Goal: Task Accomplishment & Management: Manage account settings

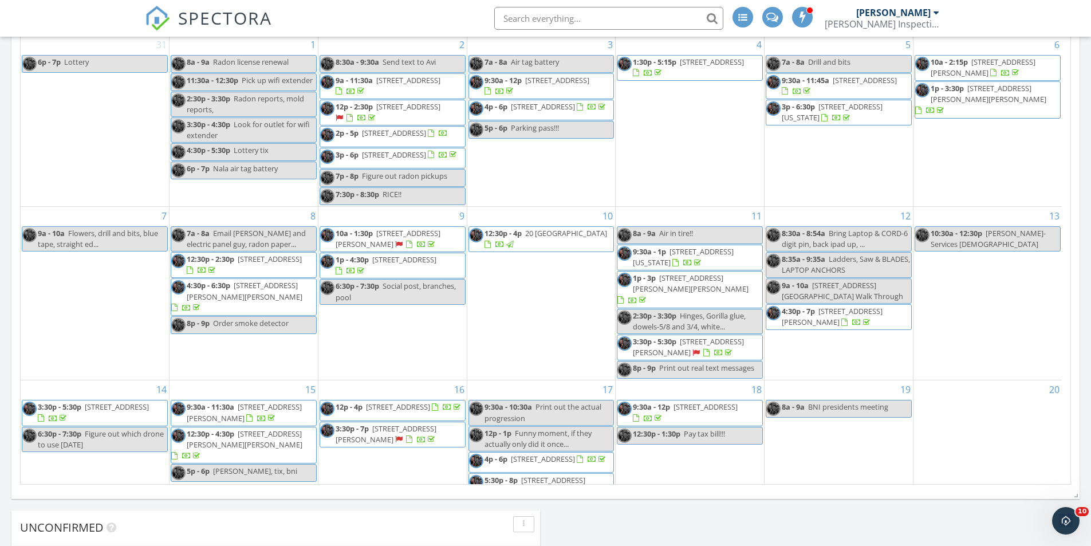
scroll to position [432, 0]
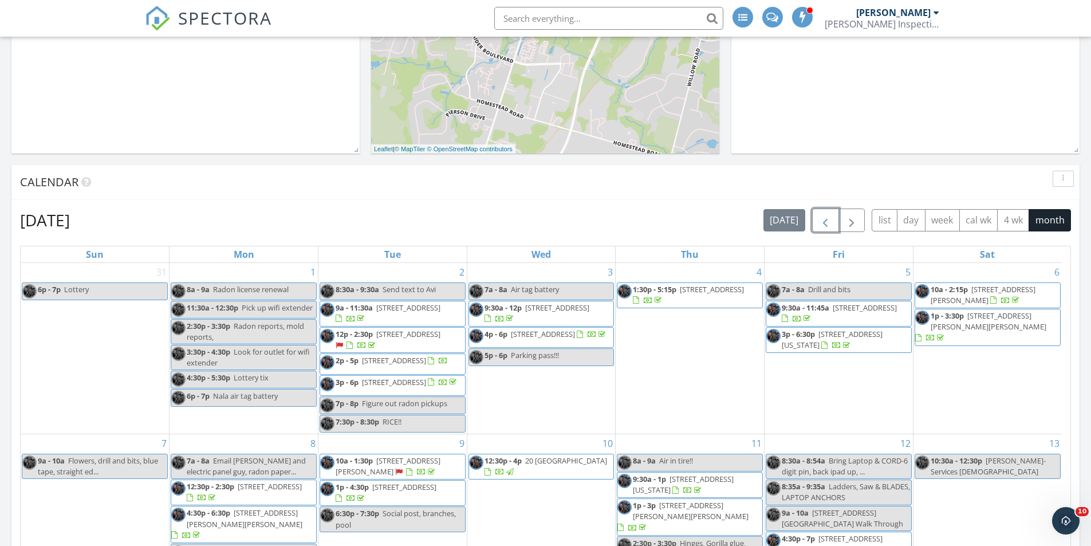
click at [827, 222] on span "button" at bounding box center [826, 221] width 14 height 14
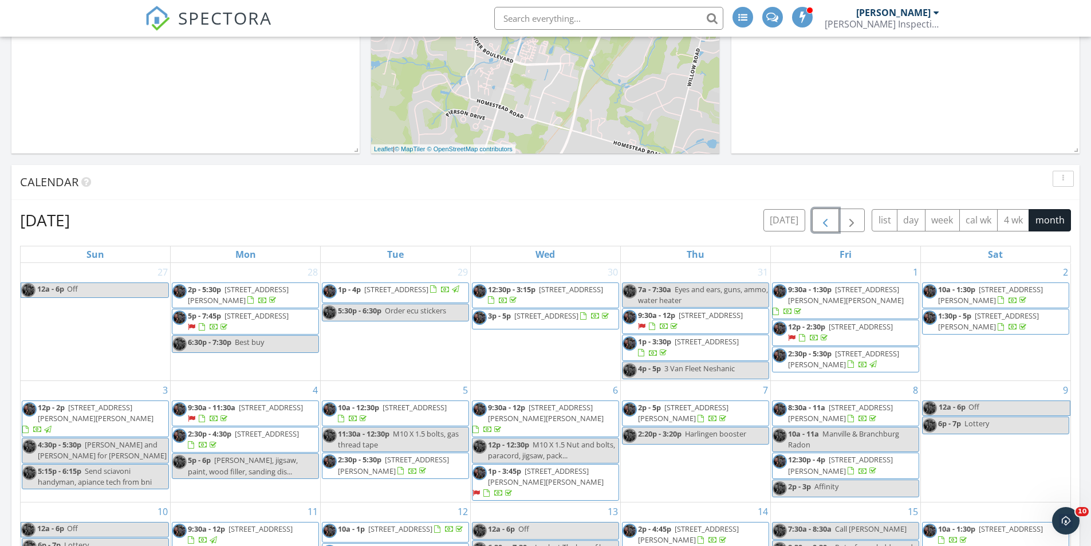
click at [827, 222] on span "button" at bounding box center [826, 221] width 14 height 14
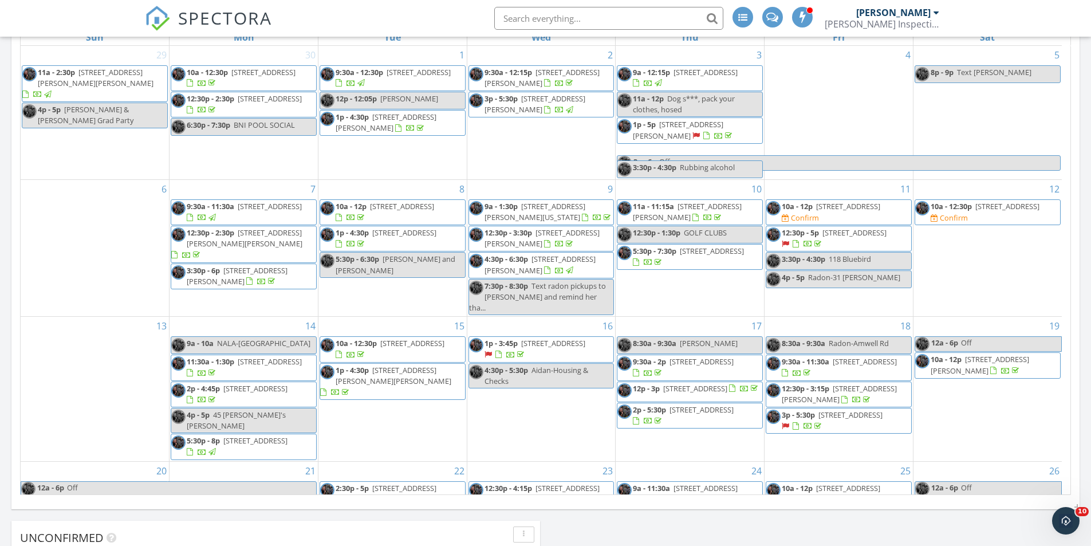
scroll to position [202, 0]
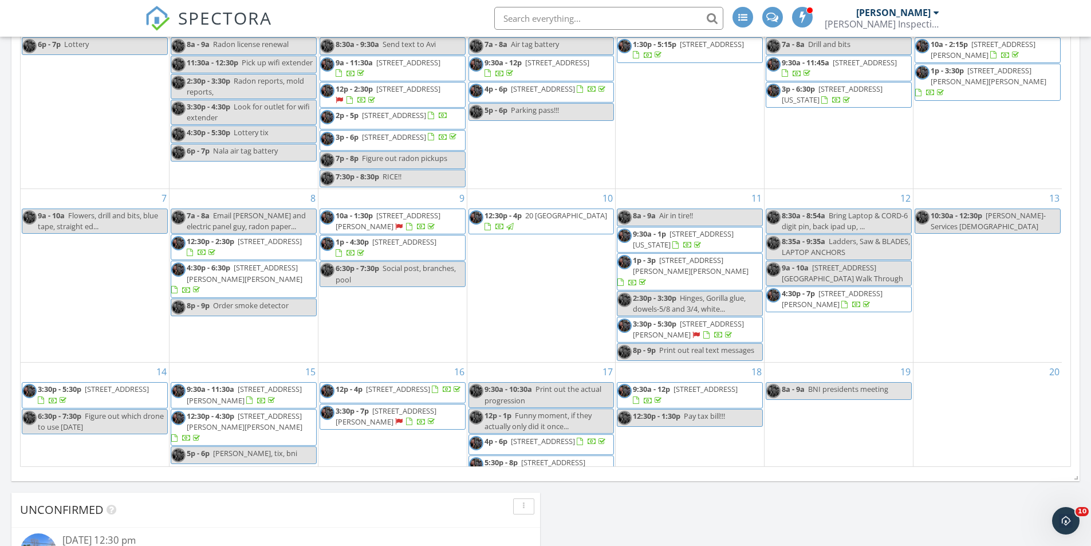
scroll to position [278, 0]
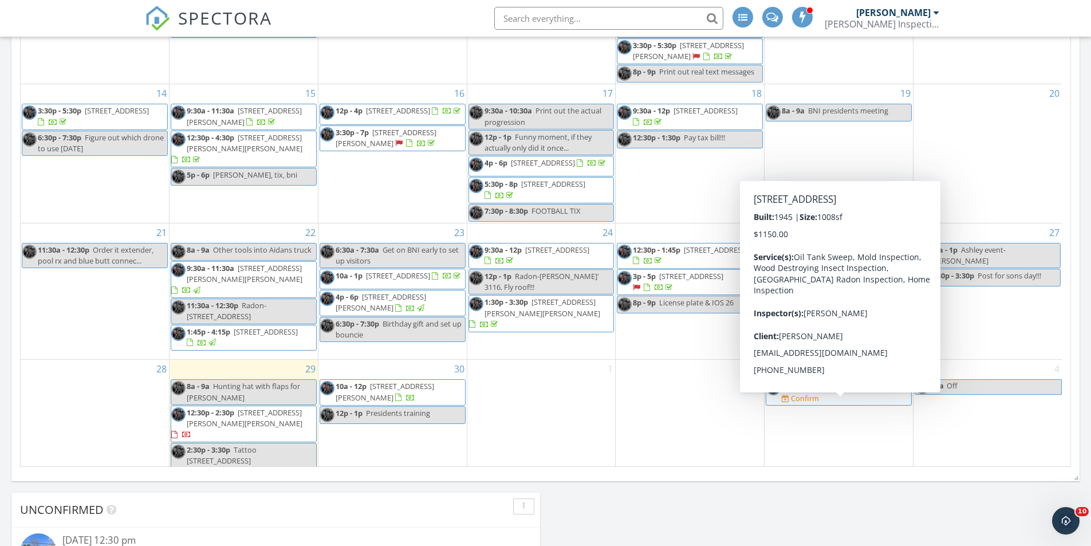
drag, startPoint x: 760, startPoint y: 419, endPoint x: 867, endPoint y: 407, distance: 107.9
click at [867, 391] on span "107 W Woodbridge Ave, Woodbridge Township 08830" at bounding box center [865, 386] width 64 height 10
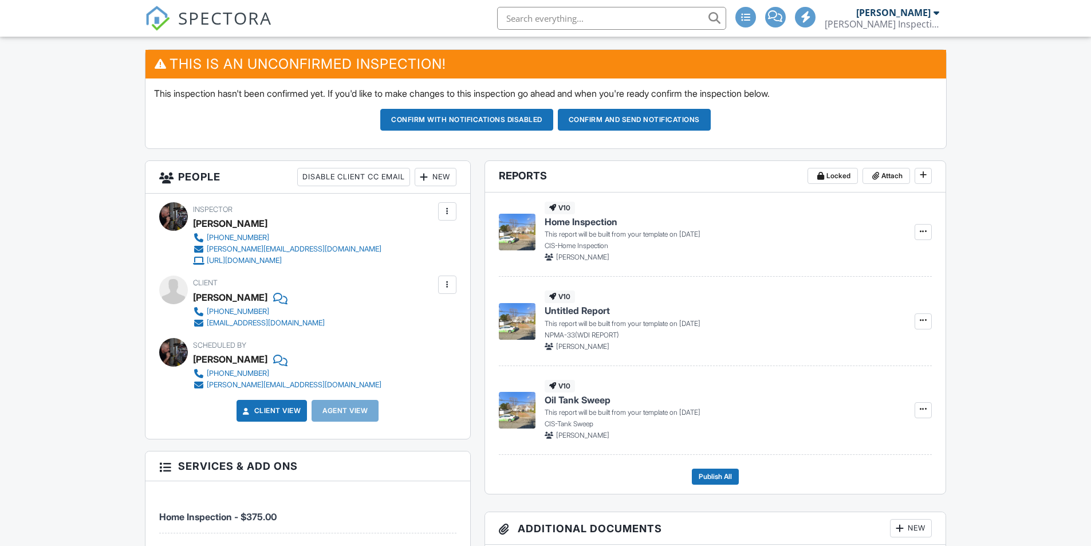
click at [448, 287] on div at bounding box center [447, 284] width 11 height 11
click at [440, 317] on li "Edit" at bounding box center [420, 319] width 58 height 29
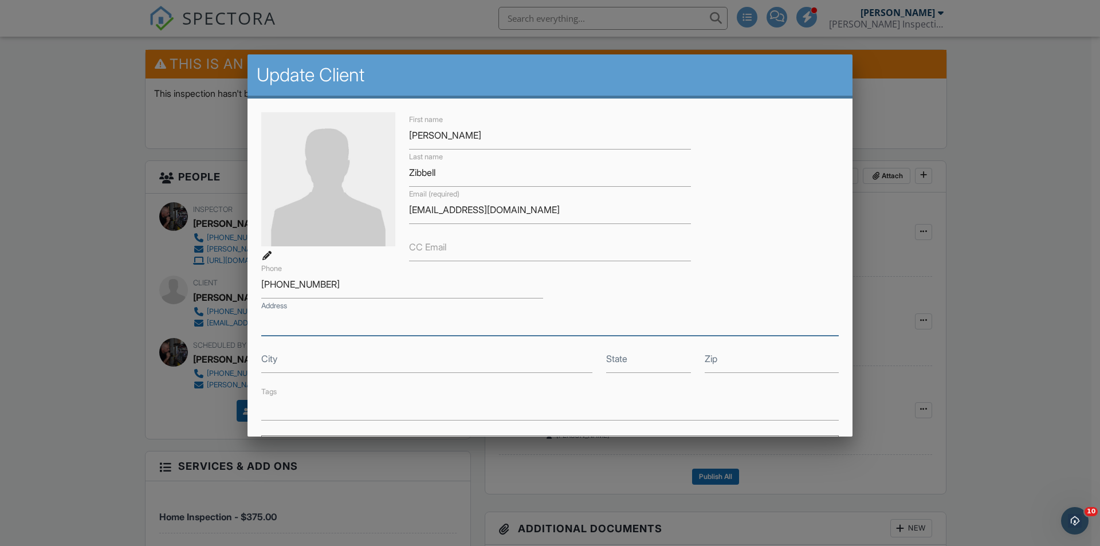
click at [337, 324] on input "Address" at bounding box center [549, 322] width 577 height 28
type input "9 Inwood Pl"
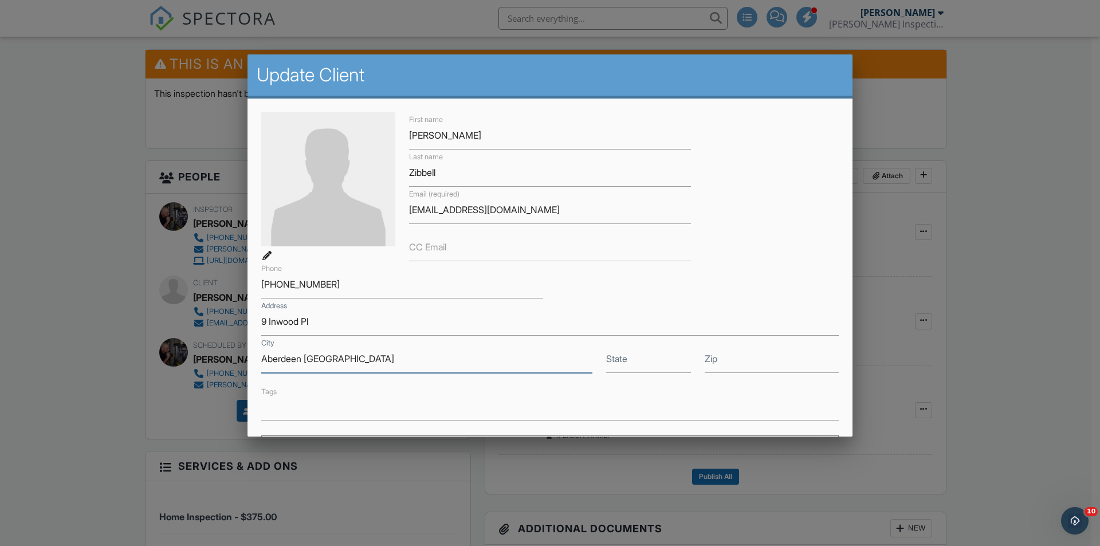
type input "Aberdeen [GEOGRAPHIC_DATA]"
type input "NJ"
type input "07721"
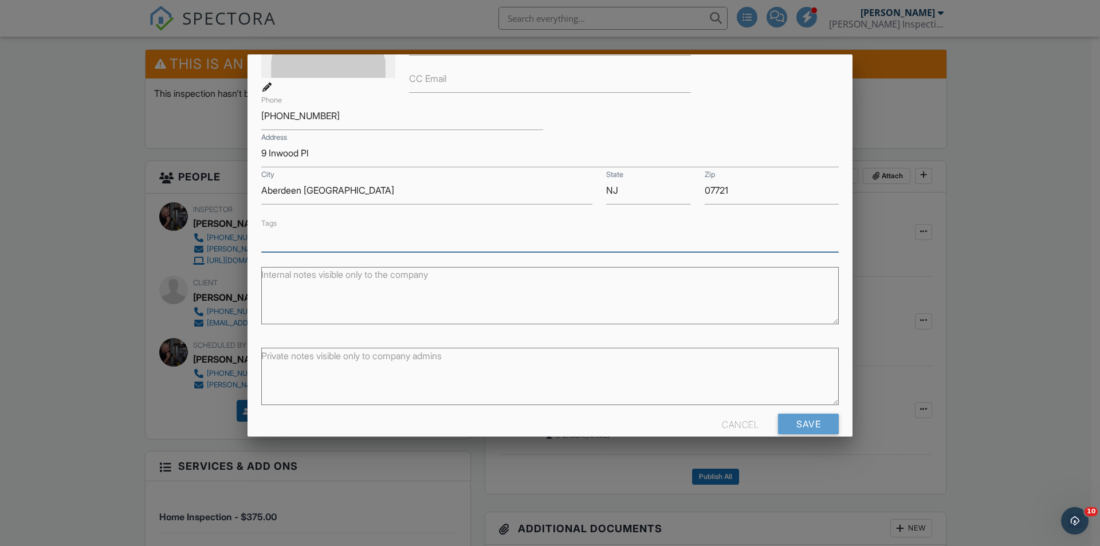
scroll to position [188, 0]
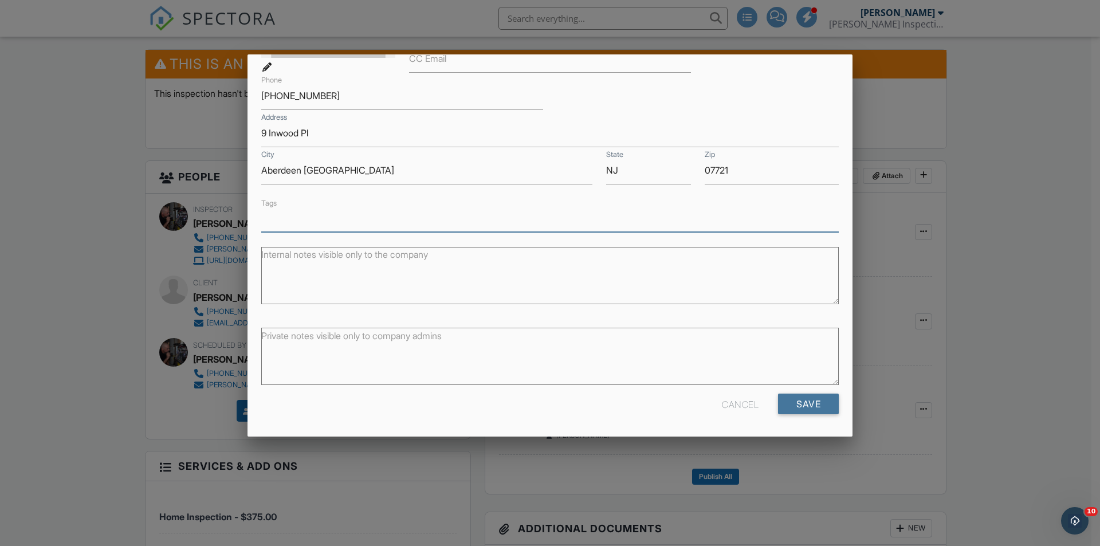
click at [812, 405] on input "Save" at bounding box center [808, 404] width 61 height 21
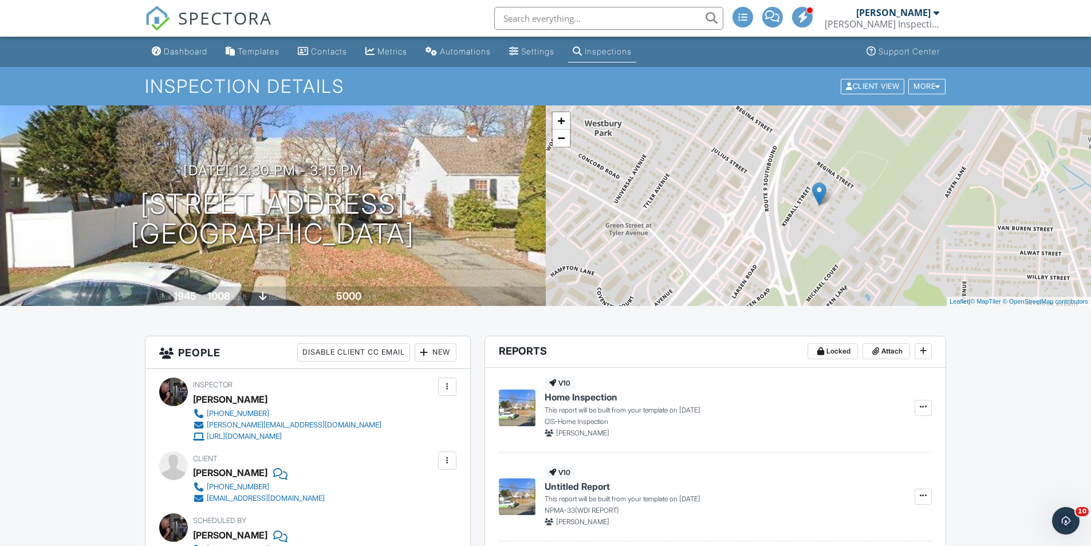
click at [196, 48] on div "Dashboard" at bounding box center [186, 51] width 44 height 10
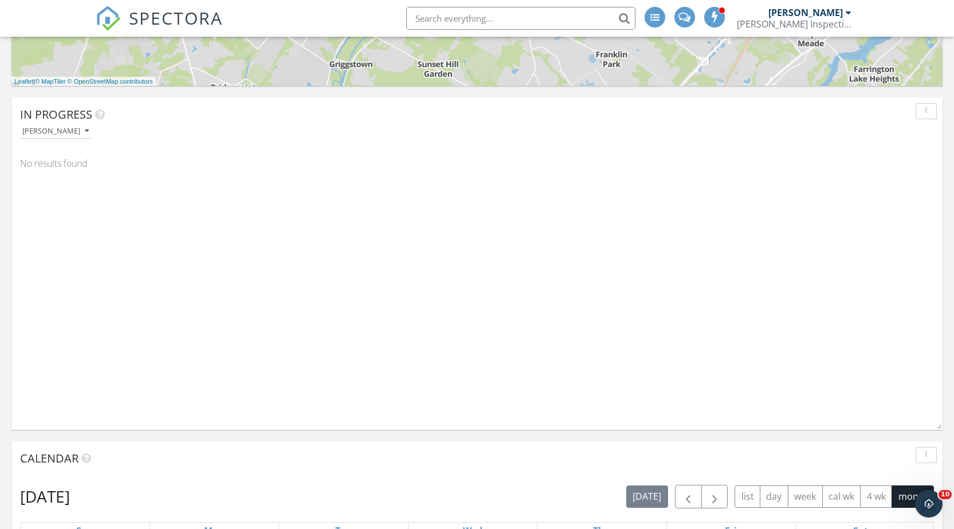
scroll to position [1146, 0]
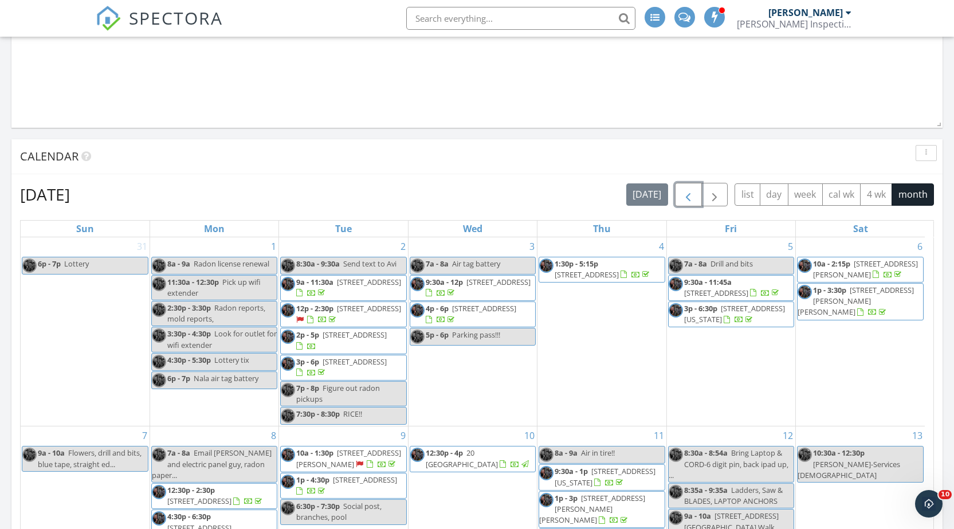
click at [685, 195] on span "button" at bounding box center [688, 195] width 14 height 14
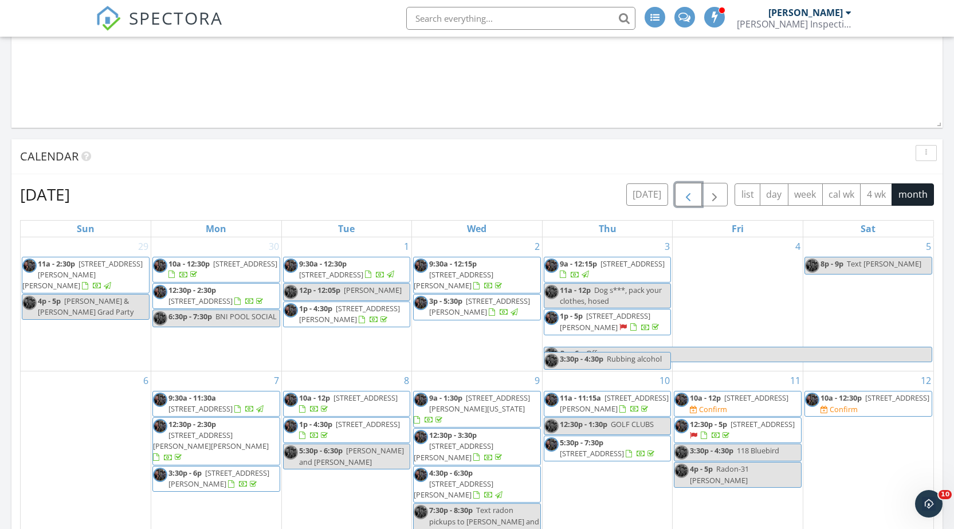
click at [685, 195] on span "button" at bounding box center [688, 195] width 14 height 14
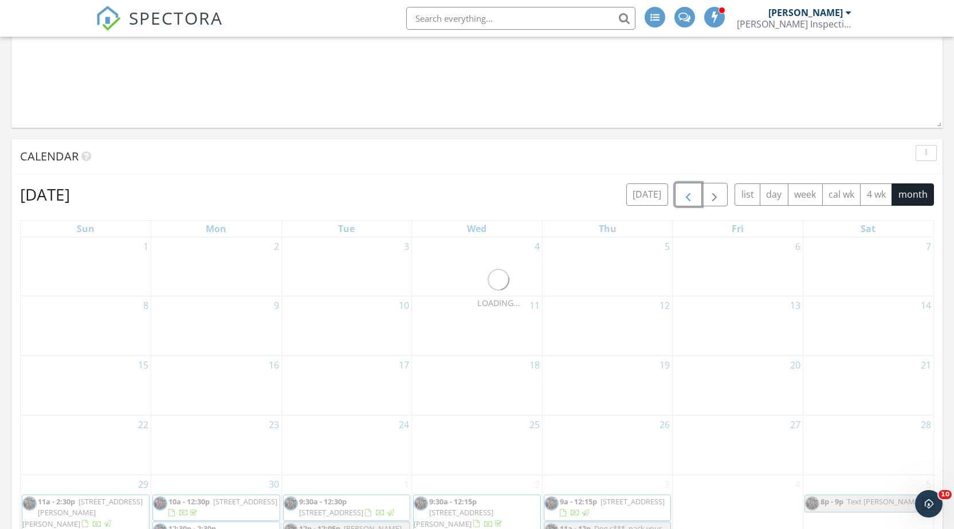
click at [685, 195] on span "button" at bounding box center [688, 195] width 14 height 14
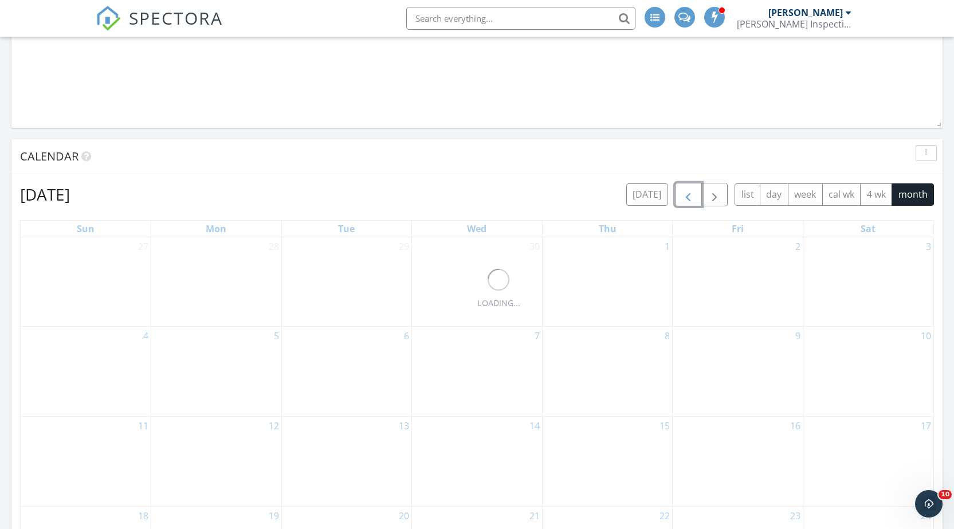
click at [685, 195] on span "button" at bounding box center [688, 195] width 14 height 14
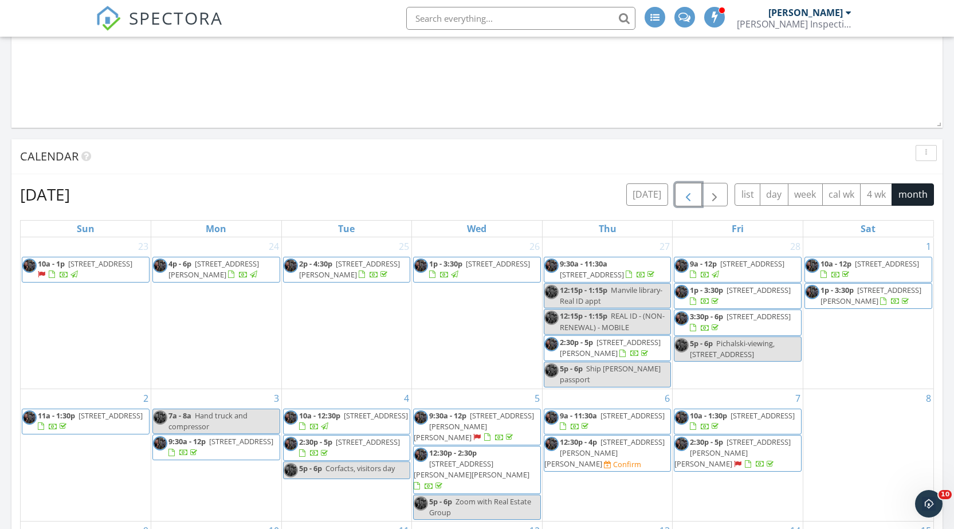
click at [685, 195] on span "button" at bounding box center [688, 195] width 14 height 14
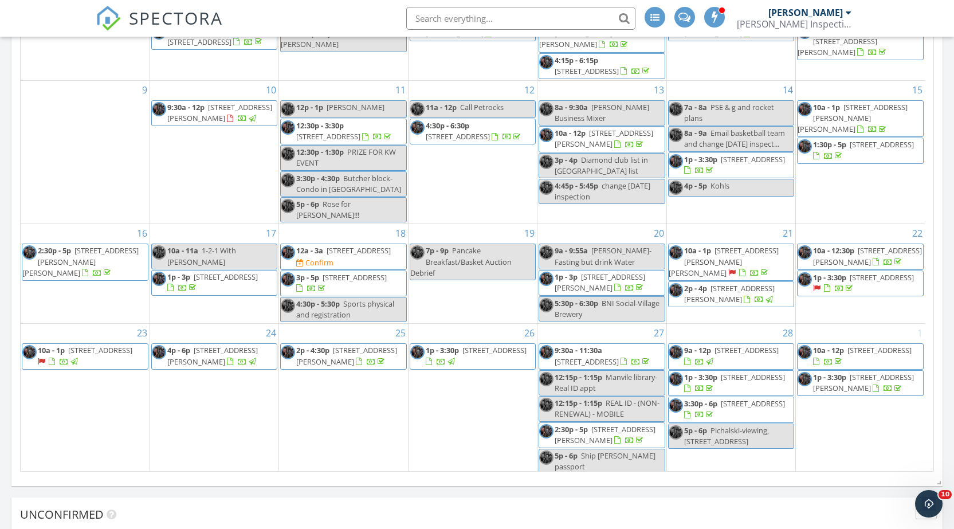
scroll to position [1327, 0]
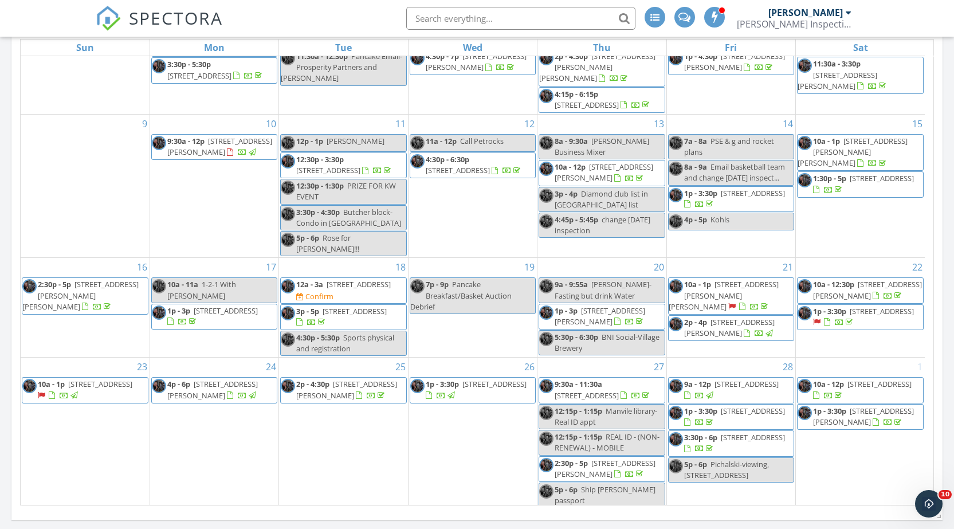
click at [864, 307] on span "1930 Birchbark Pl, Toms River 08753" at bounding box center [881, 311] width 64 height 10
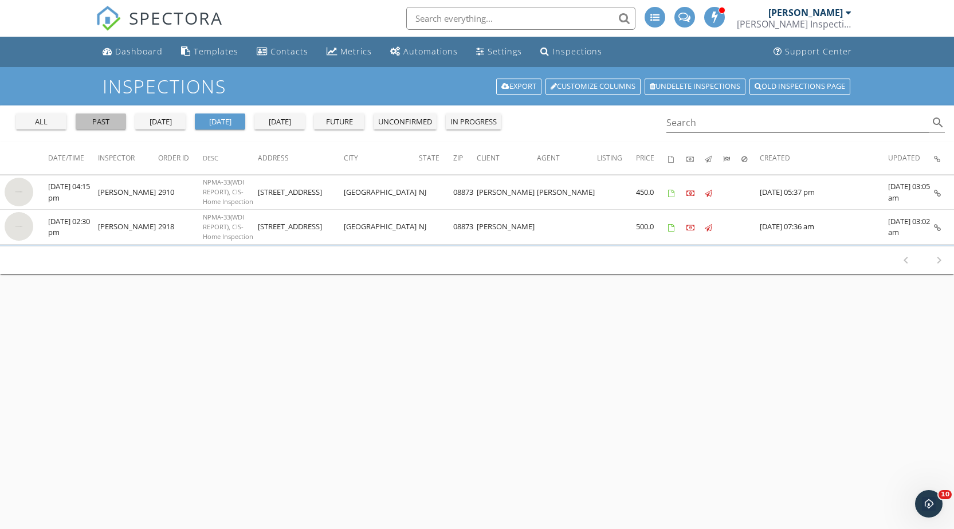
click at [105, 124] on div "past" at bounding box center [100, 121] width 41 height 11
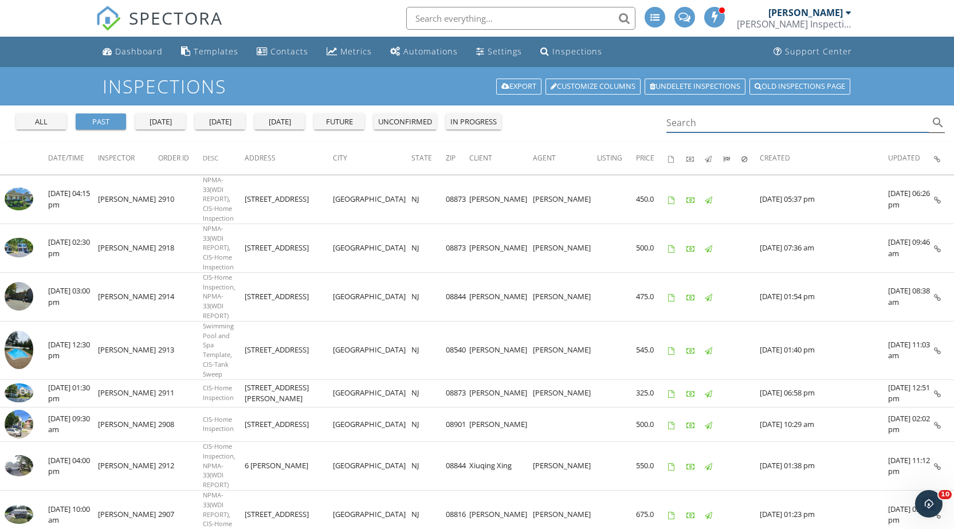
click at [737, 120] on input "Search" at bounding box center [797, 122] width 263 height 19
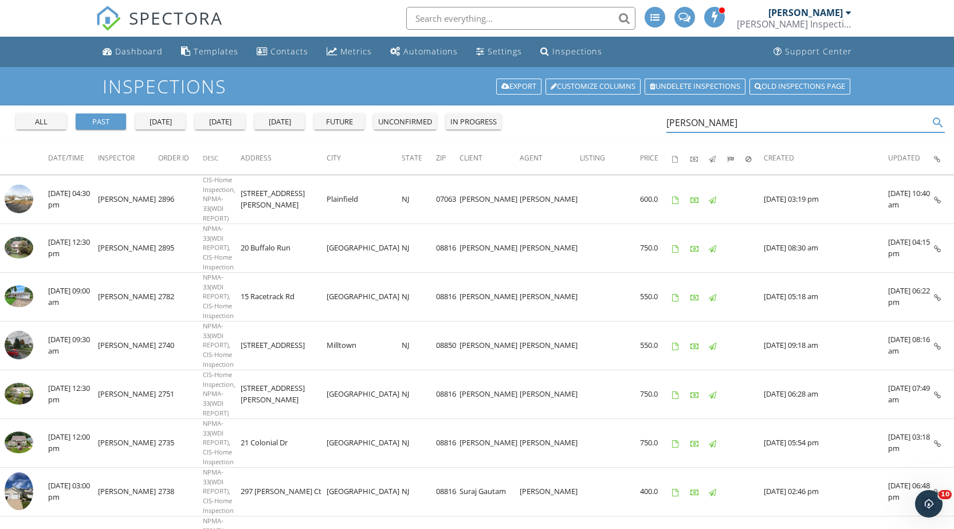
drag, startPoint x: 708, startPoint y: 121, endPoint x: 616, endPoint y: 127, distance: 92.4
click at [616, 127] on div "all past yesterday today tomorrow future unconfirmed in progress felix search" at bounding box center [477, 123] width 954 height 37
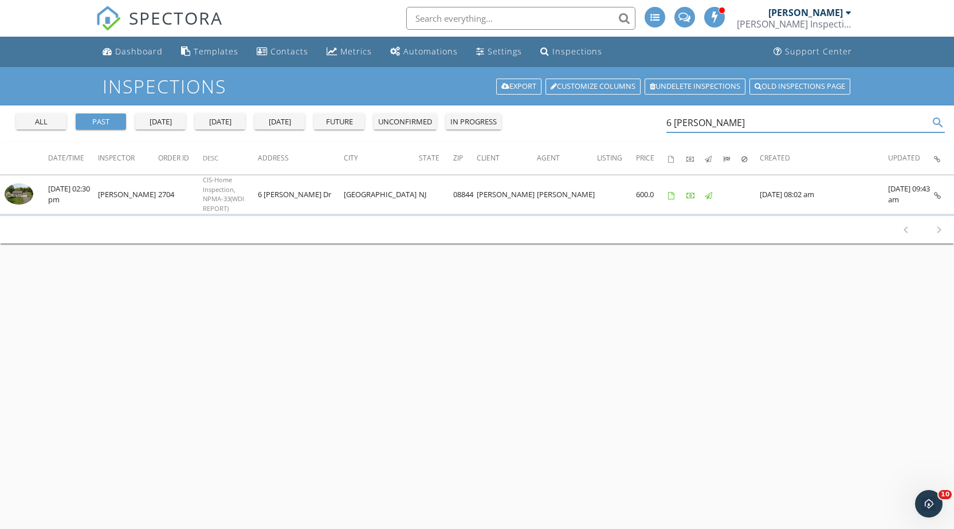
drag, startPoint x: 711, startPoint y: 126, endPoint x: 640, endPoint y: 129, distance: 71.1
click at [640, 129] on div "all past yesterday today tomorrow future unconfirmed in progress 6 lyndon search" at bounding box center [477, 123] width 954 height 37
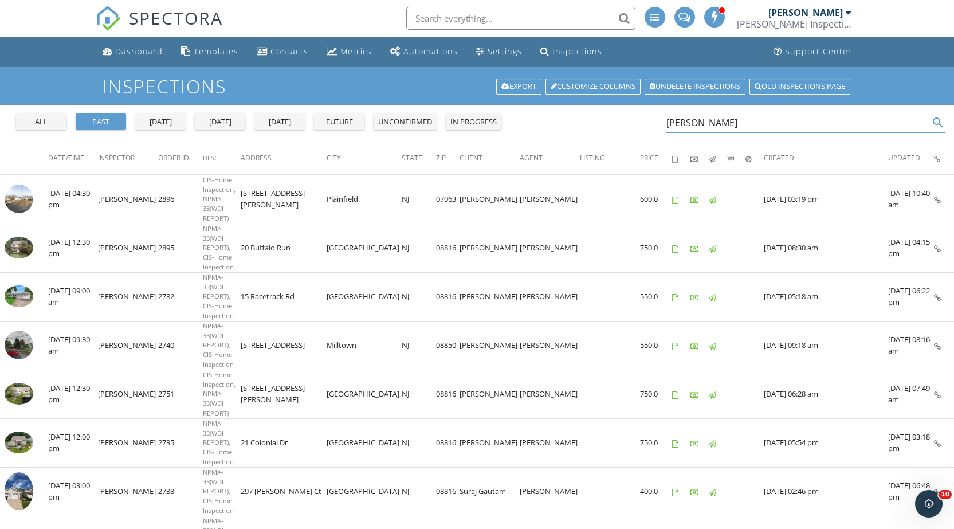
drag, startPoint x: 664, startPoint y: 129, endPoint x: 651, endPoint y: 131, distance: 12.7
click at [651, 131] on div "all past yesterday today tomorrow future unconfirmed in progress felix search" at bounding box center [477, 123] width 954 height 37
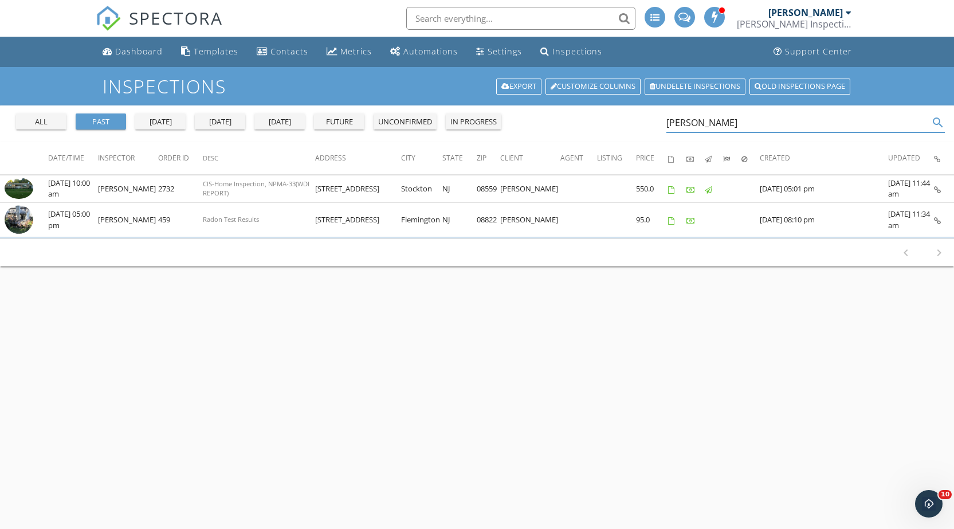
drag, startPoint x: 721, startPoint y: 127, endPoint x: 623, endPoint y: 134, distance: 97.7
click at [623, 134] on div "all past yesterday today tomorrow future unconfirmed in progress yvonne search" at bounding box center [477, 123] width 954 height 37
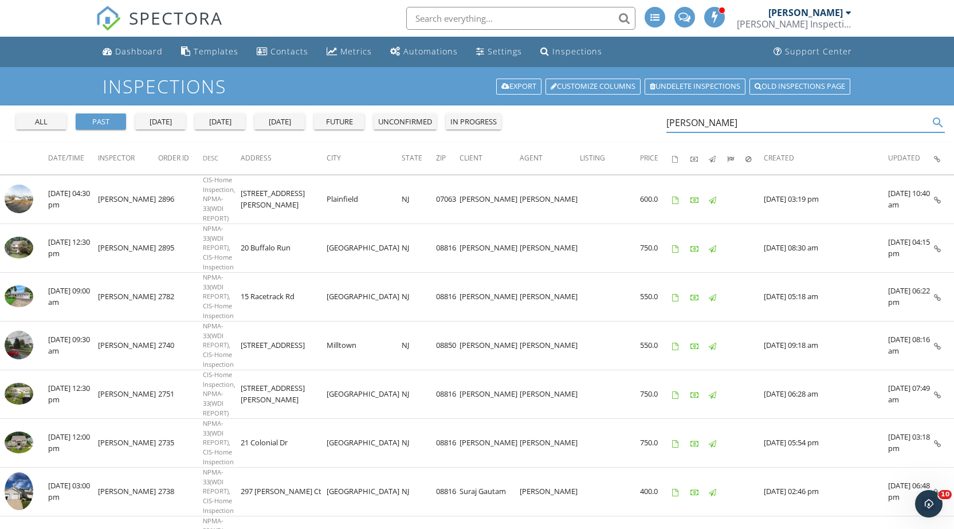
drag, startPoint x: 720, startPoint y: 124, endPoint x: 647, endPoint y: 124, distance: 73.3
click at [647, 124] on div "all past yesterday today tomorrow future unconfirmed in progress felix search" at bounding box center [477, 123] width 954 height 37
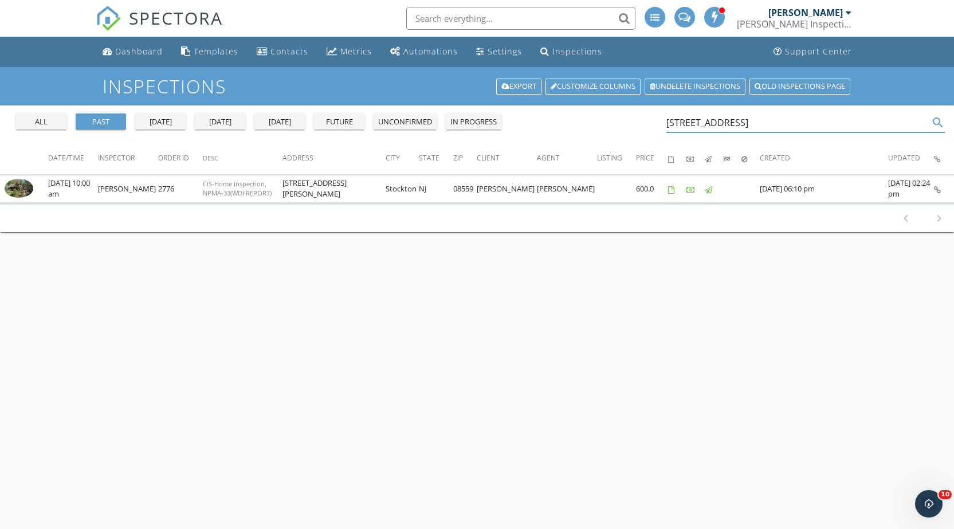
drag, startPoint x: 744, startPoint y: 122, endPoint x: 623, endPoint y: 130, distance: 120.6
click at [626, 129] on div "all past yesterday today tomorrow future unconfirmed in progress 22 pine hill s…" at bounding box center [477, 123] width 954 height 37
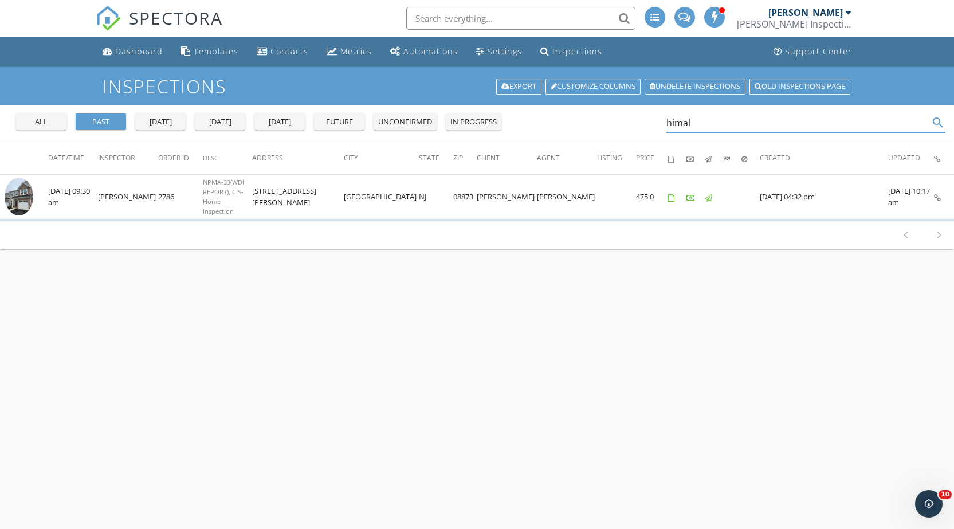
type input "himal"
drag, startPoint x: 698, startPoint y: 119, endPoint x: 639, endPoint y: 136, distance: 60.9
click at [639, 136] on div "all past yesterday today tomorrow future unconfirmed in progress himal search" at bounding box center [477, 123] width 954 height 37
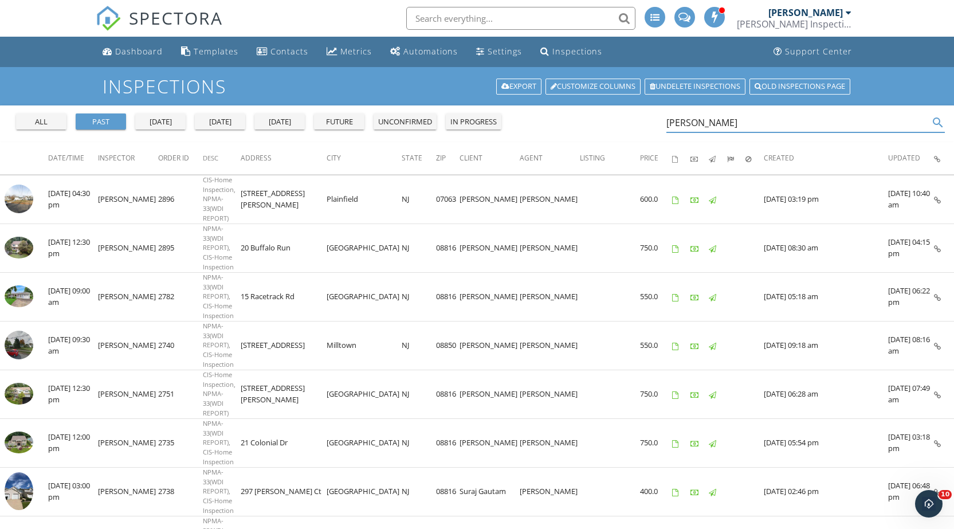
drag, startPoint x: 717, startPoint y: 120, endPoint x: 623, endPoint y: 132, distance: 94.1
click at [623, 131] on div "all past yesterday today tomorrow future unconfirmed in progress felix search" at bounding box center [477, 123] width 954 height 37
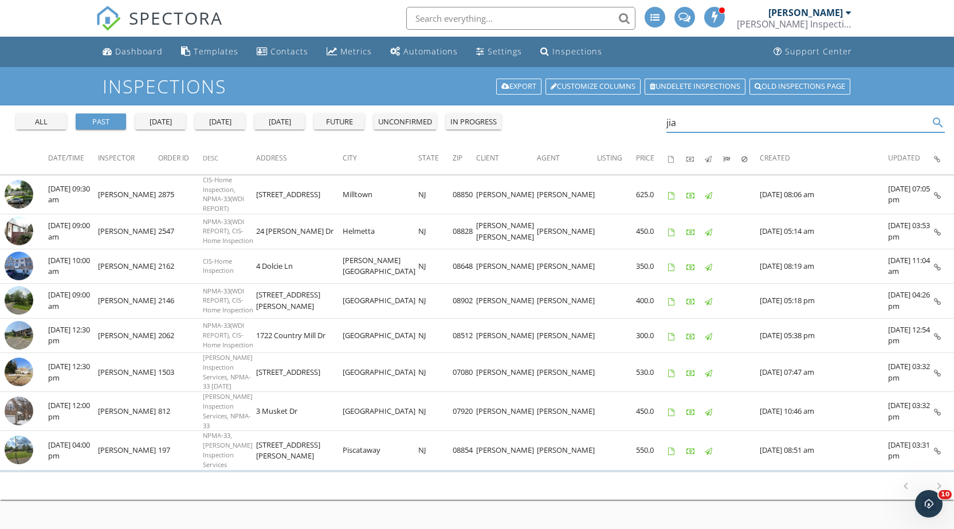
drag, startPoint x: 699, startPoint y: 128, endPoint x: 659, endPoint y: 129, distance: 40.1
click at [659, 129] on div "all past yesterday today tomorrow future unconfirmed in progress jia search" at bounding box center [477, 123] width 954 height 37
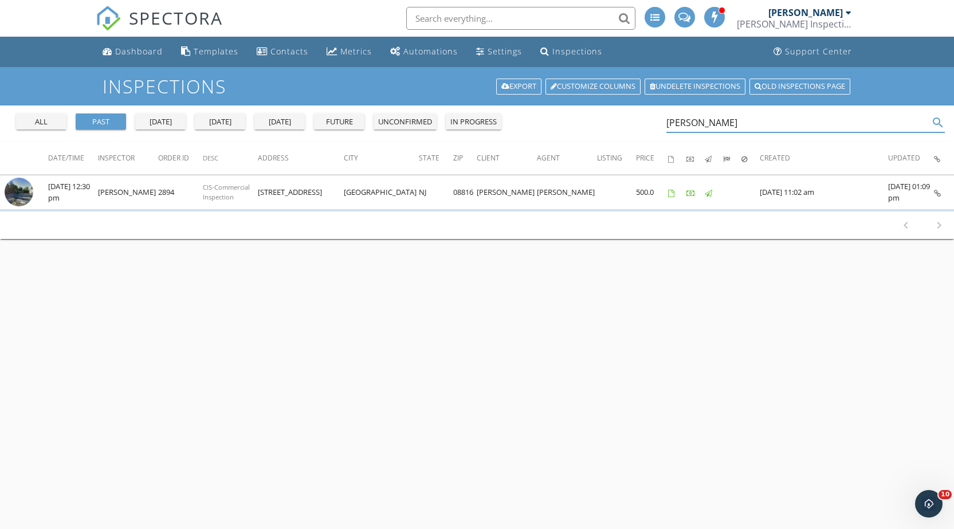
drag, startPoint x: 689, startPoint y: 124, endPoint x: 658, endPoint y: 128, distance: 30.6
click at [658, 128] on div "all past yesterday today tomorrow future unconfirmed in progress ken mueller se…" at bounding box center [477, 123] width 954 height 37
click at [740, 124] on input "ken mueller" at bounding box center [797, 122] width 263 height 19
drag, startPoint x: 646, startPoint y: 129, endPoint x: 587, endPoint y: 135, distance: 58.7
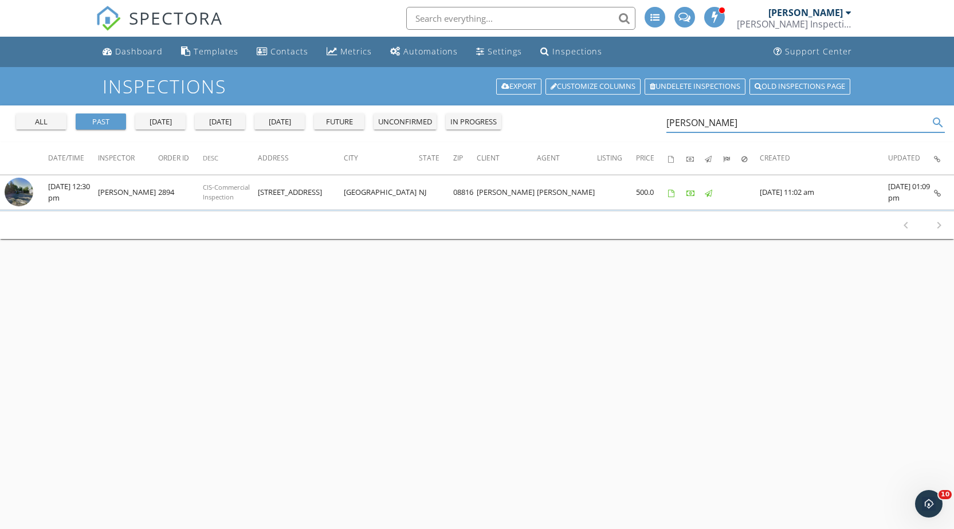
click at [589, 136] on div "all past yesterday today tomorrow future unconfirmed in progress ken mueller se…" at bounding box center [477, 123] width 954 height 37
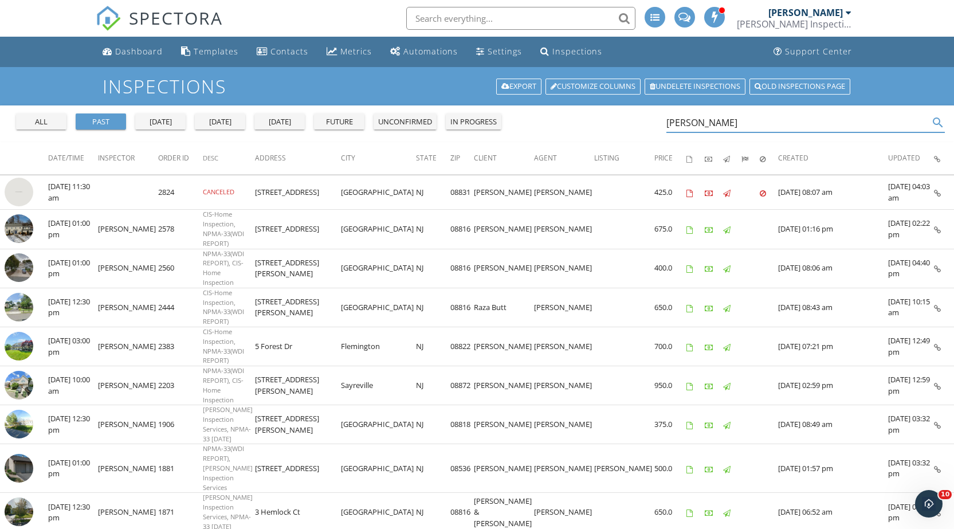
drag, startPoint x: 736, startPoint y: 124, endPoint x: 613, endPoint y: 133, distance: 123.5
click at [613, 133] on div "all past yesterday today tomorrow future unconfirmed in progress ruchi search" at bounding box center [477, 123] width 954 height 37
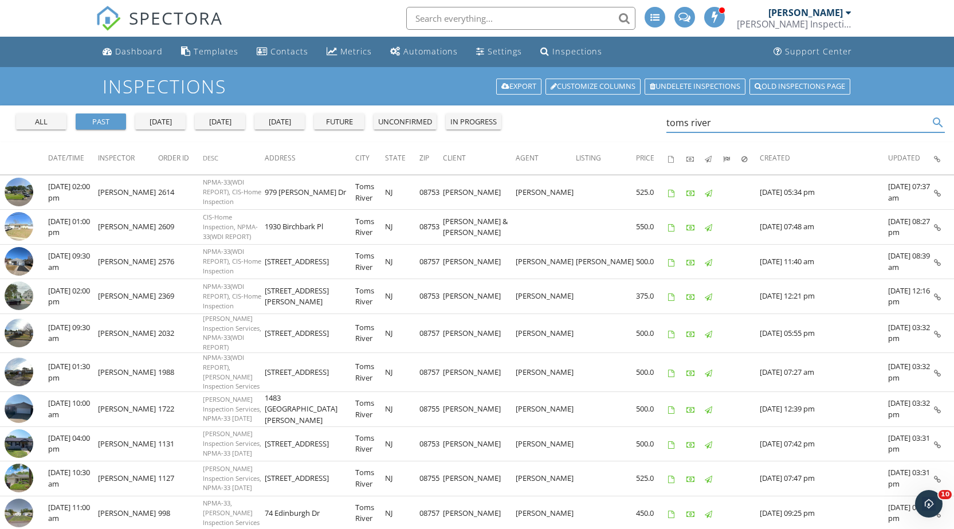
drag, startPoint x: 701, startPoint y: 126, endPoint x: 660, endPoint y: 128, distance: 40.1
click at [660, 127] on div "all past yesterday today tomorrow future unconfirmed in progress toms river sea…" at bounding box center [477, 123] width 954 height 37
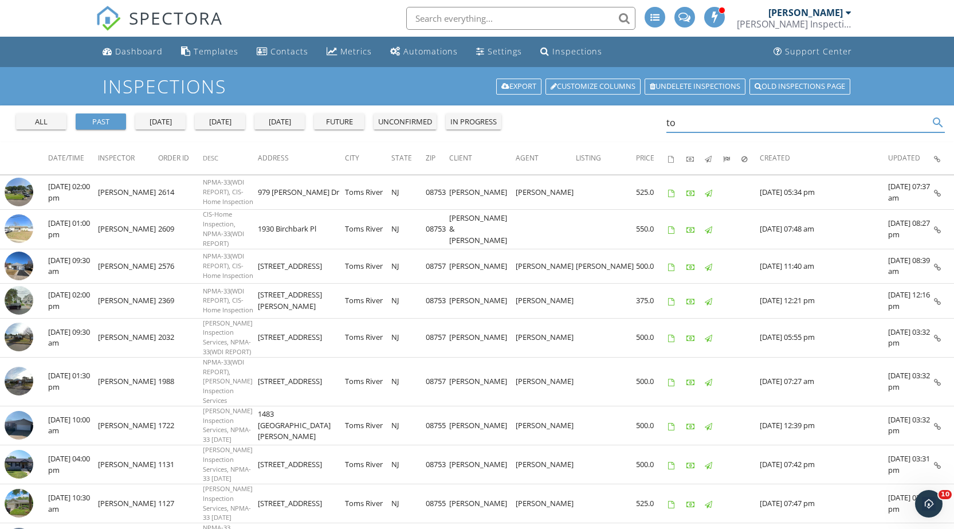
type input "t"
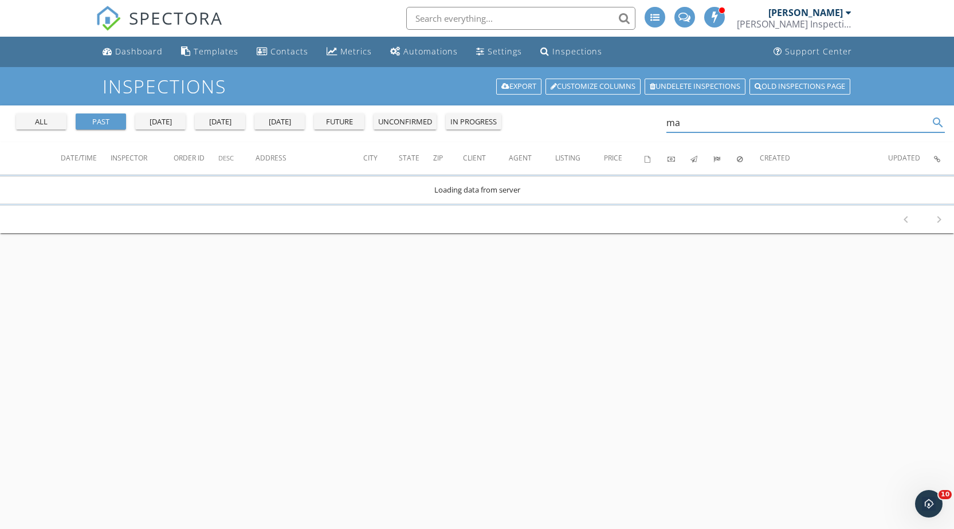
type input "m"
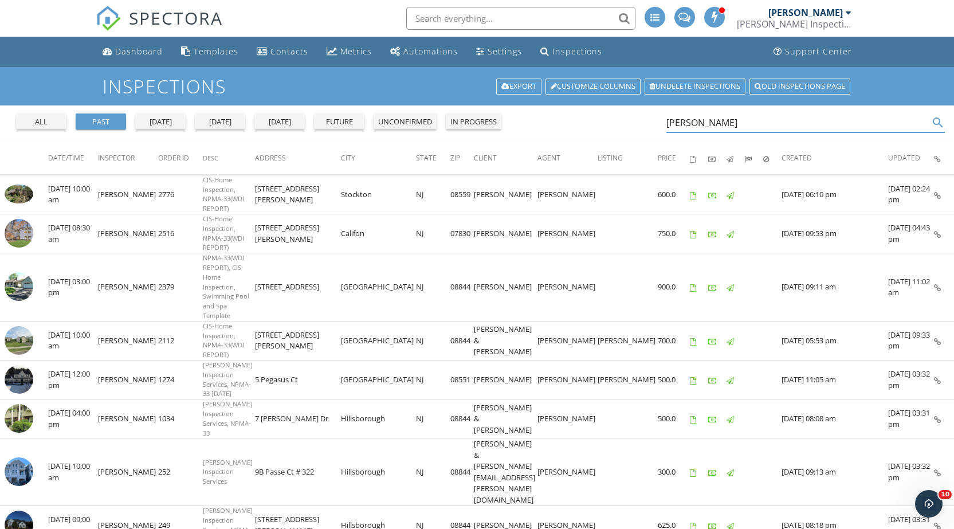
drag, startPoint x: 701, startPoint y: 130, endPoint x: 636, endPoint y: 131, distance: 64.2
click at [639, 137] on div "all past yesterday today tomorrow future unconfirmed in progress john macmaster…" at bounding box center [477, 123] width 954 height 37
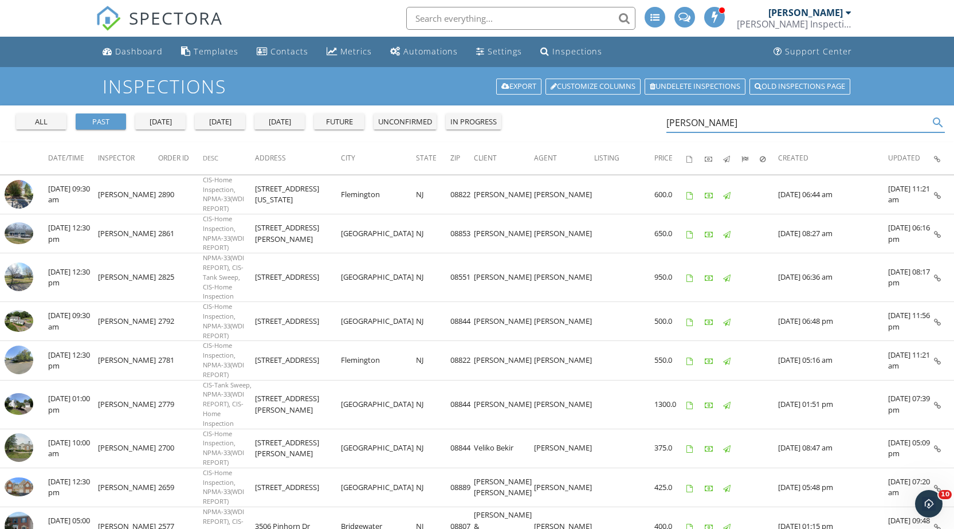
drag, startPoint x: 743, startPoint y: 123, endPoint x: 640, endPoint y: 136, distance: 103.3
click at [641, 136] on div "all past yesterday today tomorrow future unconfirmed in progress melissa jenkin…" at bounding box center [477, 123] width 954 height 37
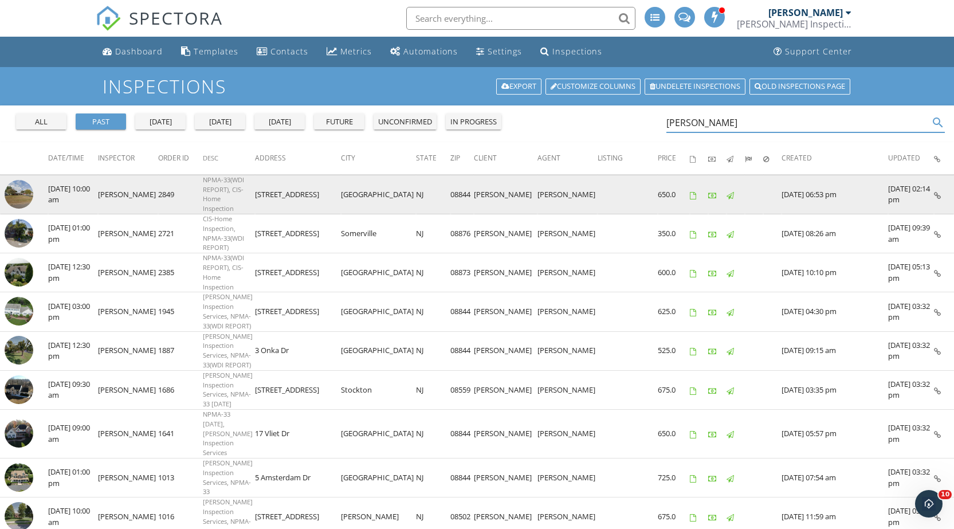
type input "diane schil"
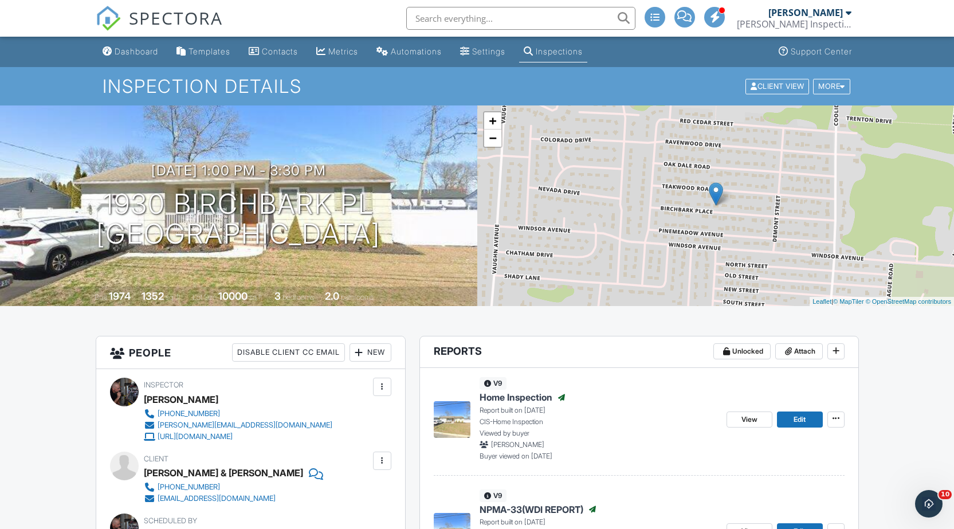
click at [141, 50] on div "Dashboard" at bounding box center [137, 51] width 44 height 10
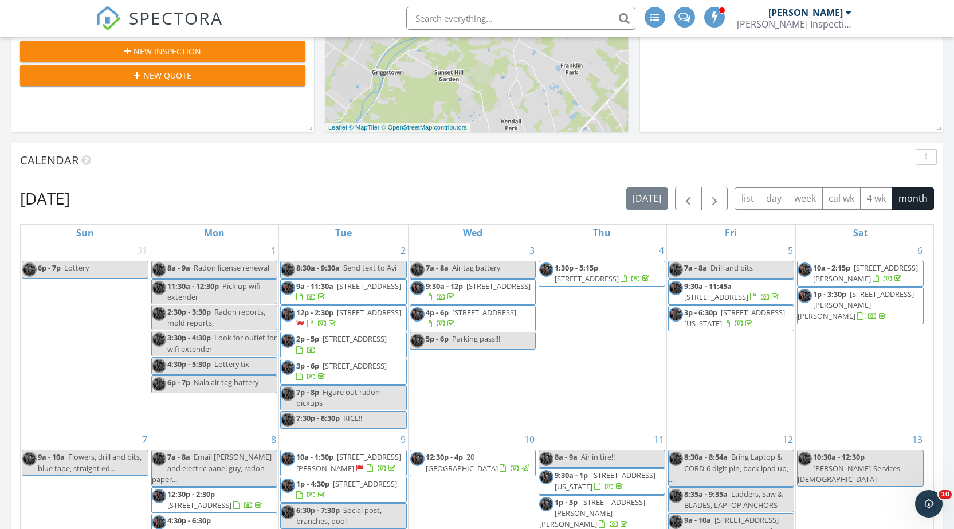
scroll to position [458, 0]
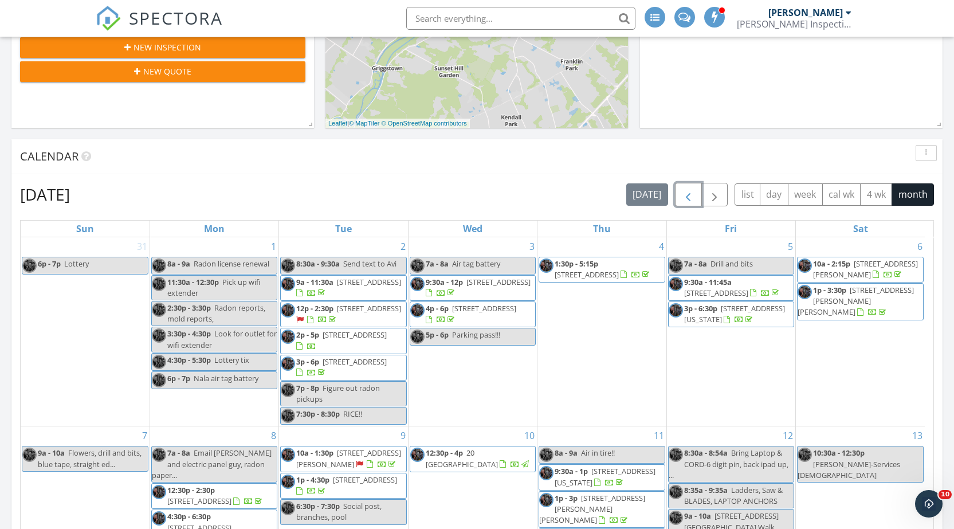
click at [687, 191] on span "button" at bounding box center [688, 195] width 14 height 14
click at [687, 190] on span "button" at bounding box center [688, 195] width 14 height 14
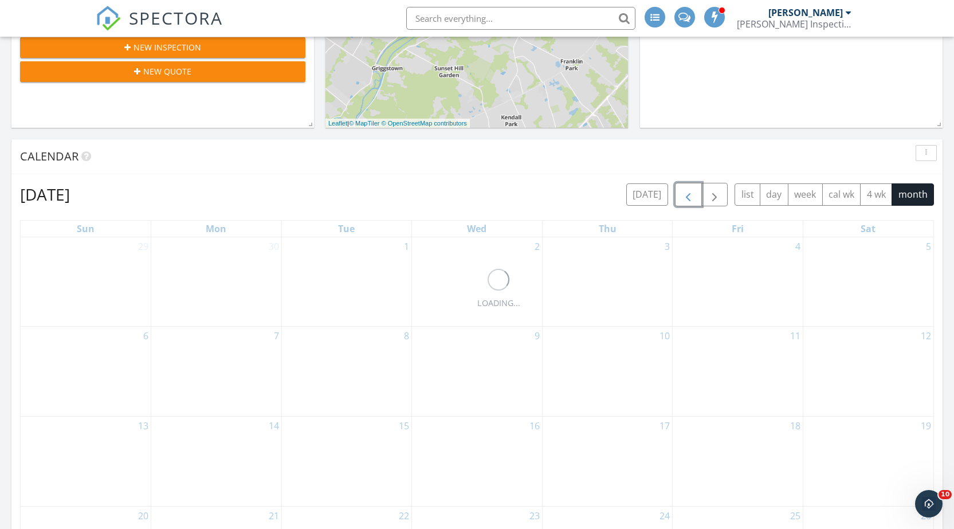
click at [687, 190] on span "button" at bounding box center [688, 195] width 14 height 14
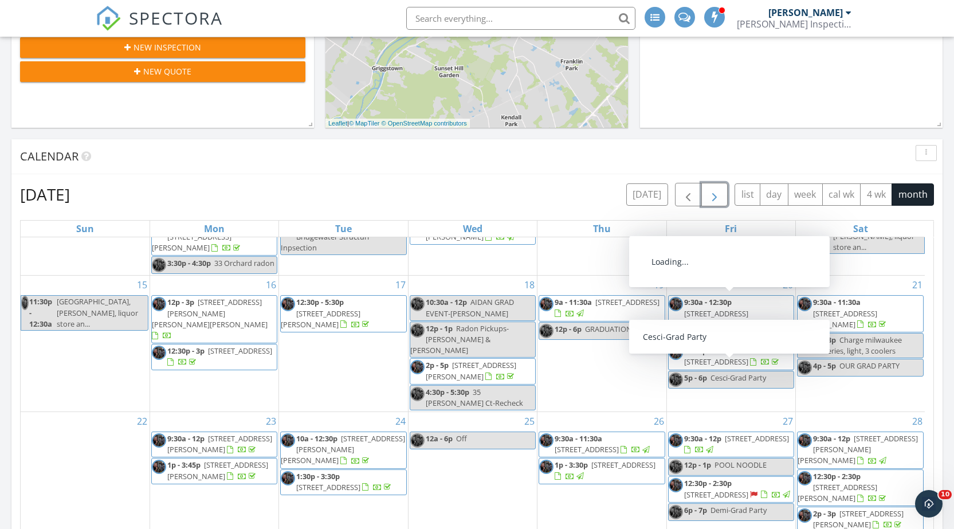
click at [718, 194] on span "button" at bounding box center [714, 195] width 14 height 14
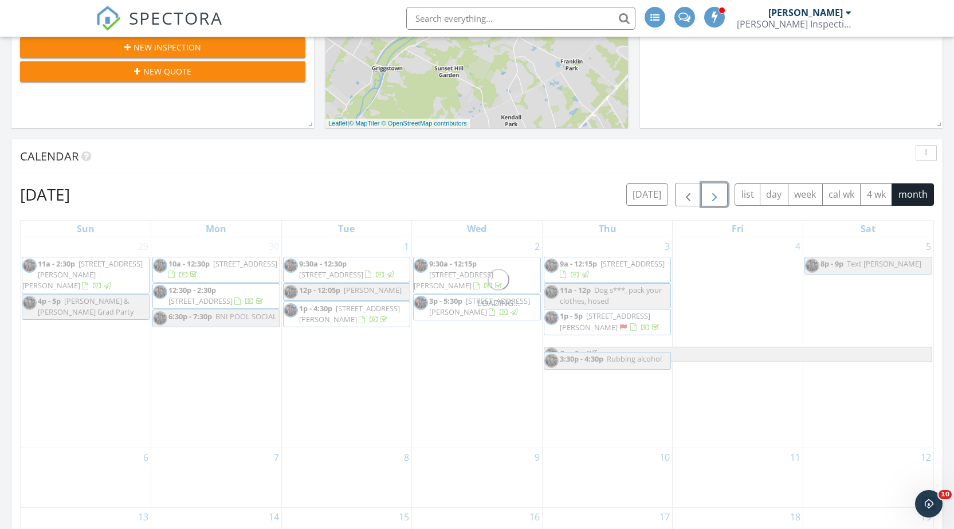
scroll to position [0, 0]
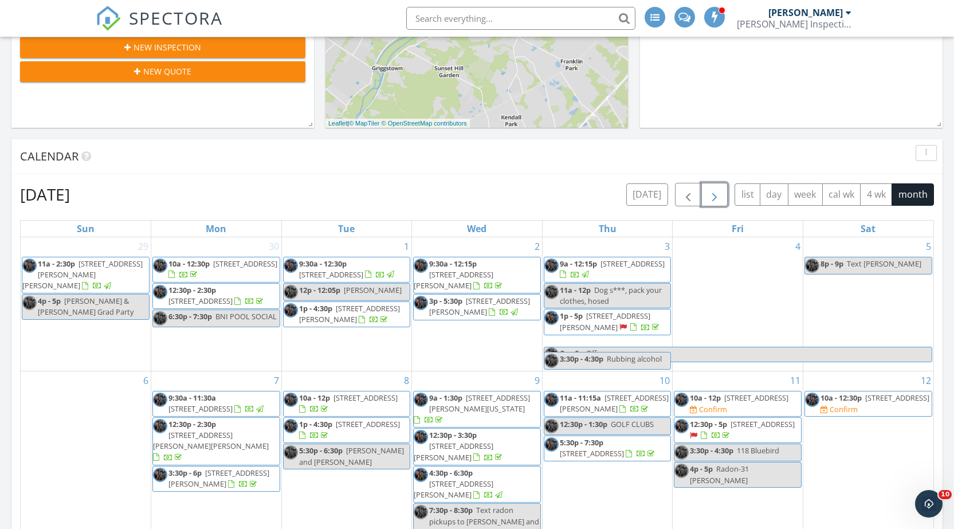
click at [712, 198] on span "button" at bounding box center [714, 195] width 14 height 14
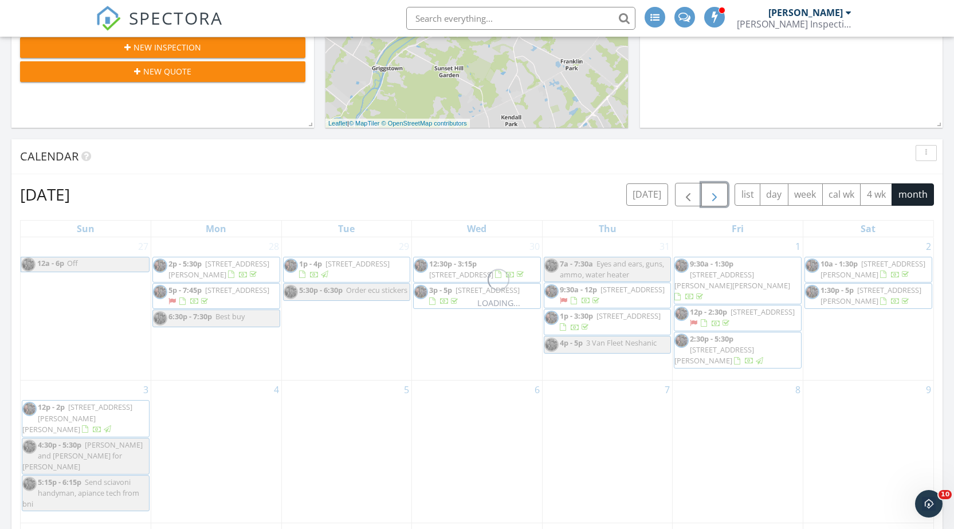
click at [712, 198] on span "button" at bounding box center [714, 195] width 14 height 14
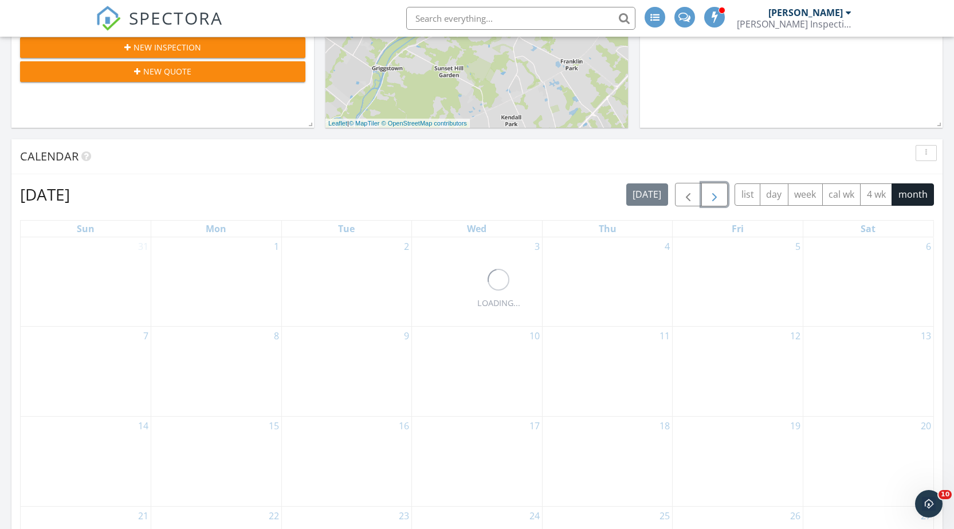
click at [712, 198] on span "button" at bounding box center [714, 195] width 14 height 14
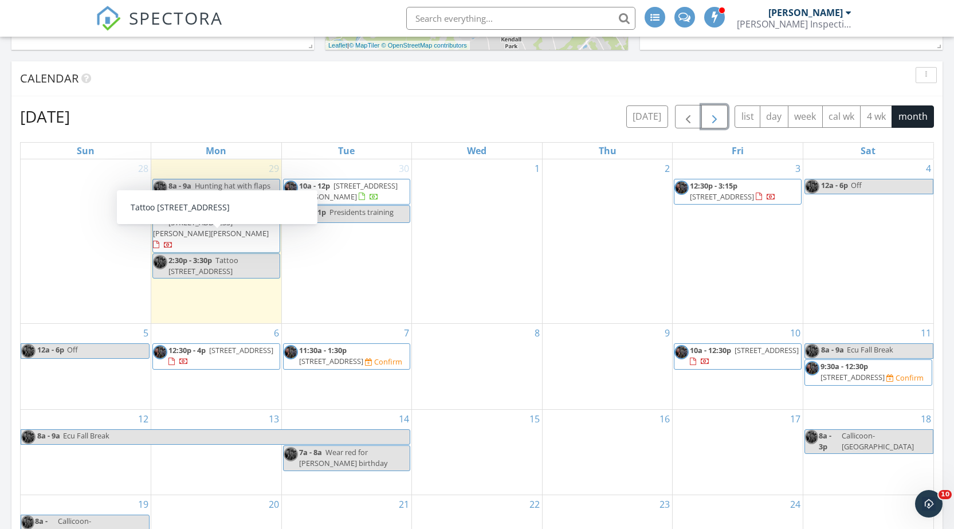
scroll to position [516, 0]
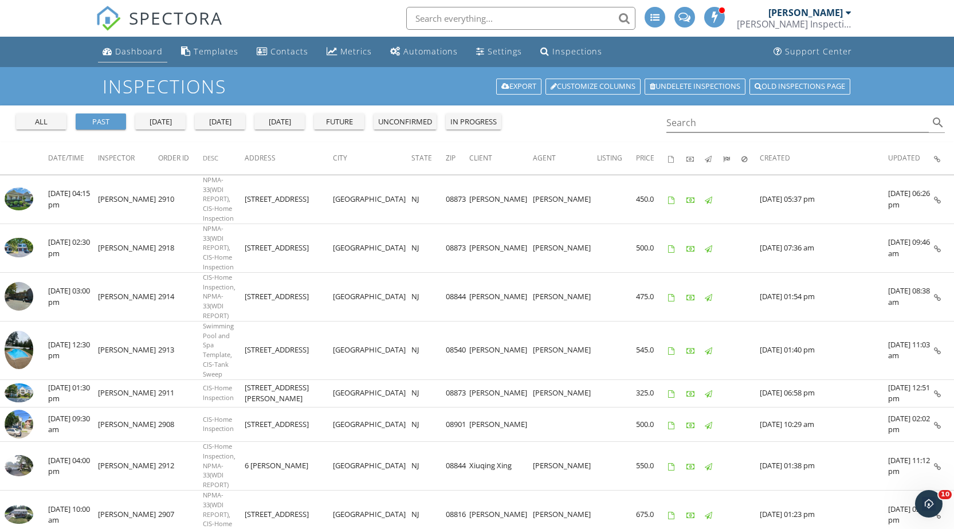
click at [143, 54] on div "Dashboard" at bounding box center [139, 51] width 48 height 11
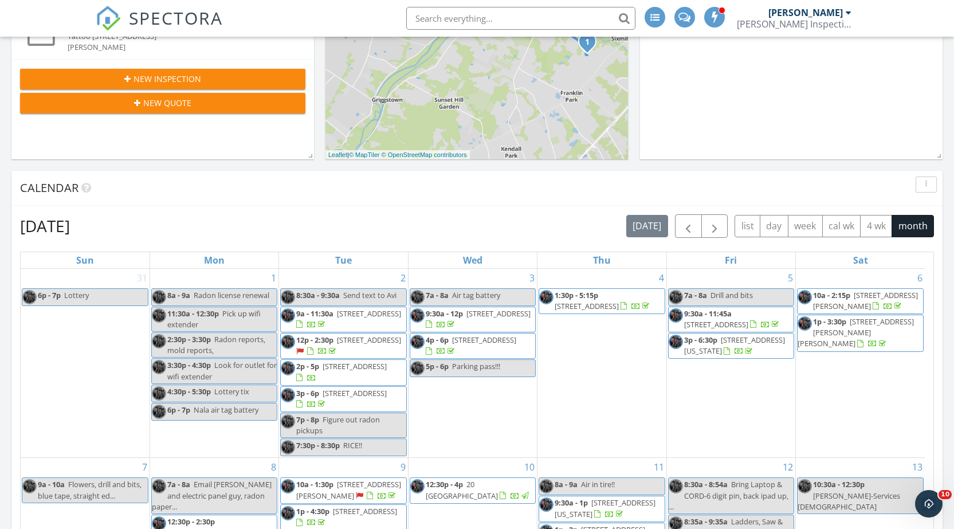
scroll to position [401, 0]
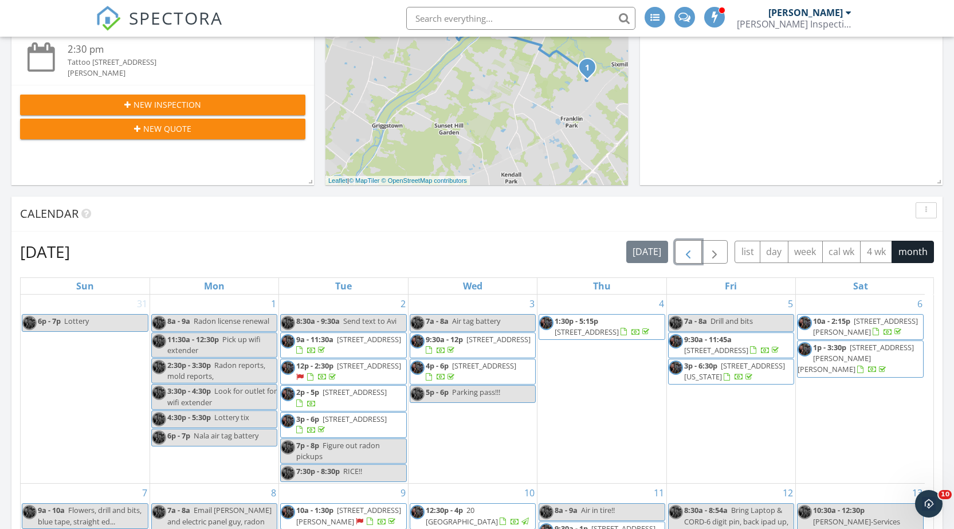
click at [682, 252] on span "button" at bounding box center [688, 252] width 14 height 14
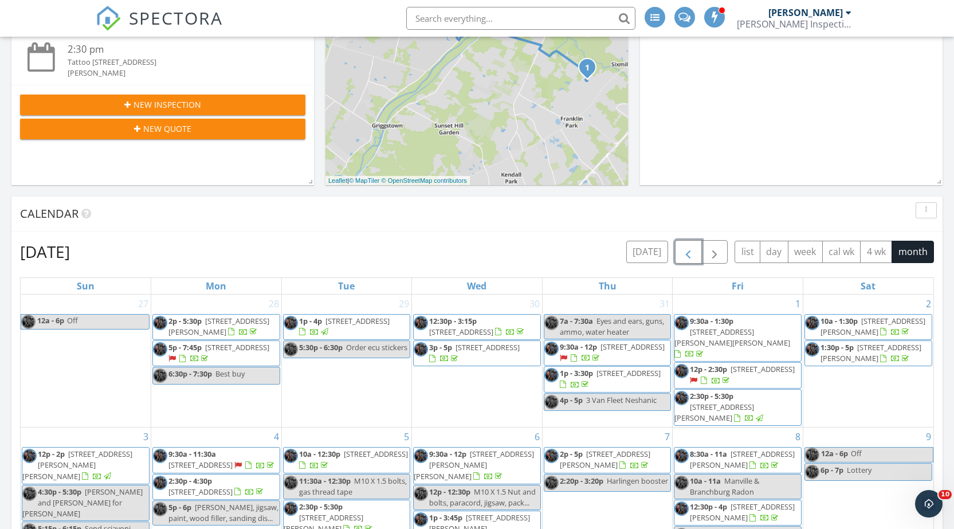
click at [682, 253] on span "button" at bounding box center [688, 252] width 14 height 14
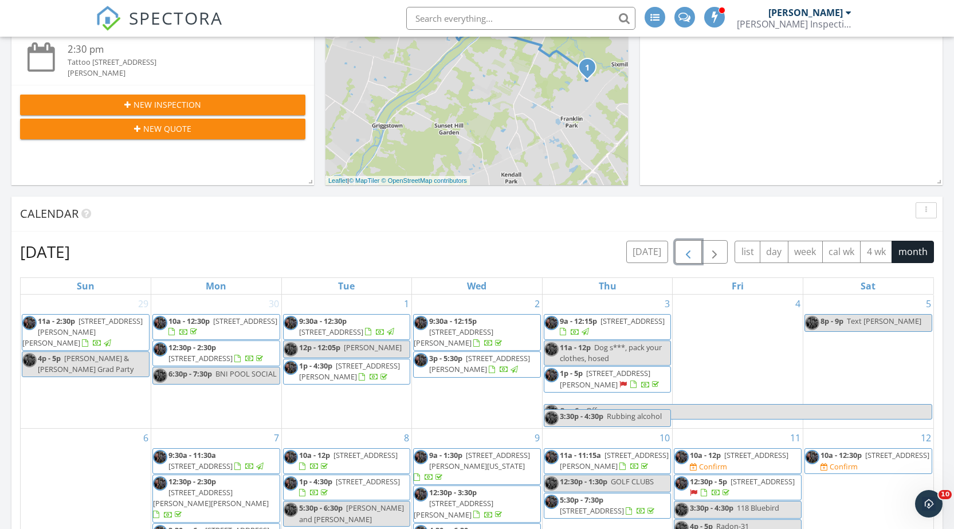
click at [682, 253] on span "button" at bounding box center [688, 252] width 14 height 14
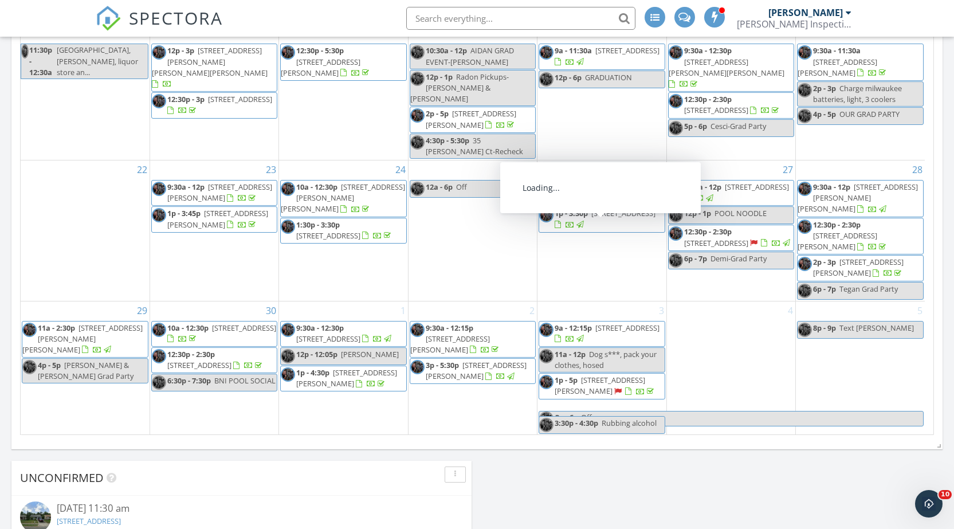
scroll to position [745, 0]
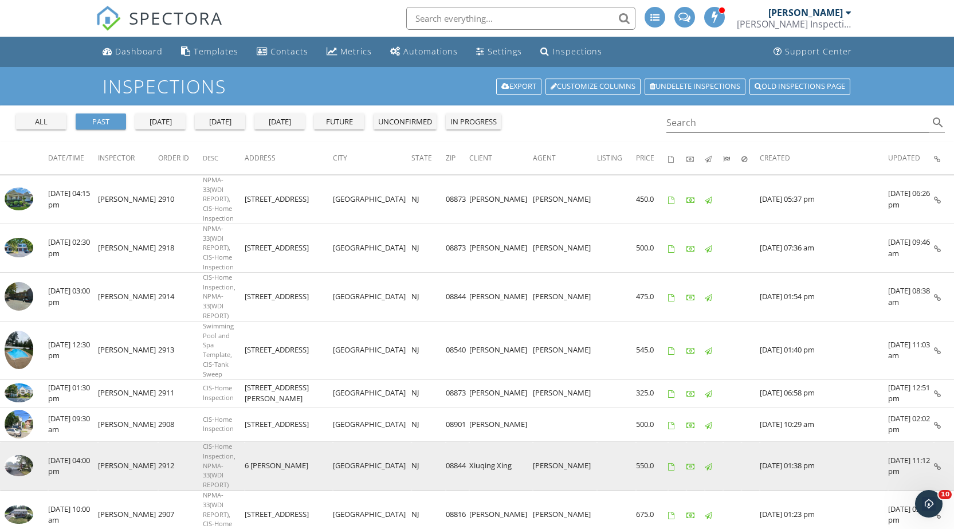
click at [937, 463] on icon at bounding box center [937, 466] width 7 height 7
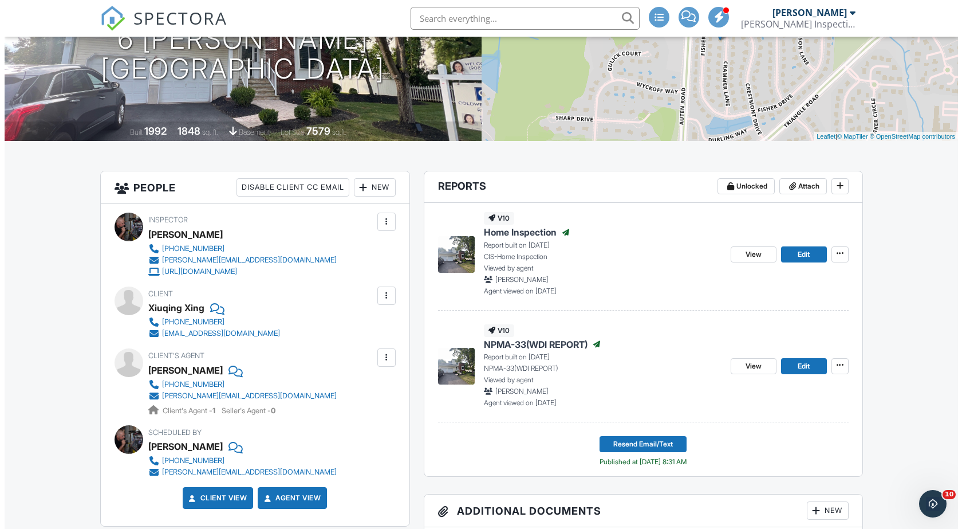
scroll to position [172, 0]
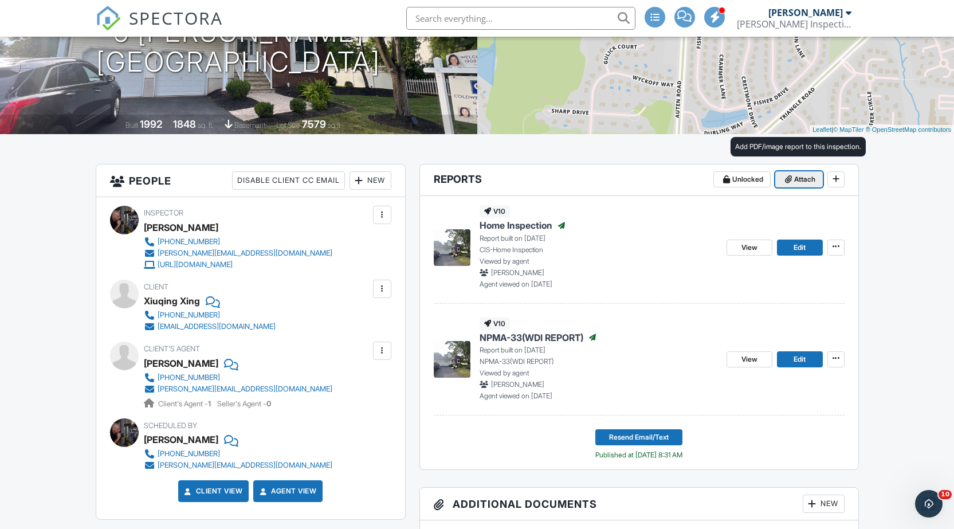
click at [789, 182] on icon at bounding box center [788, 179] width 7 height 8
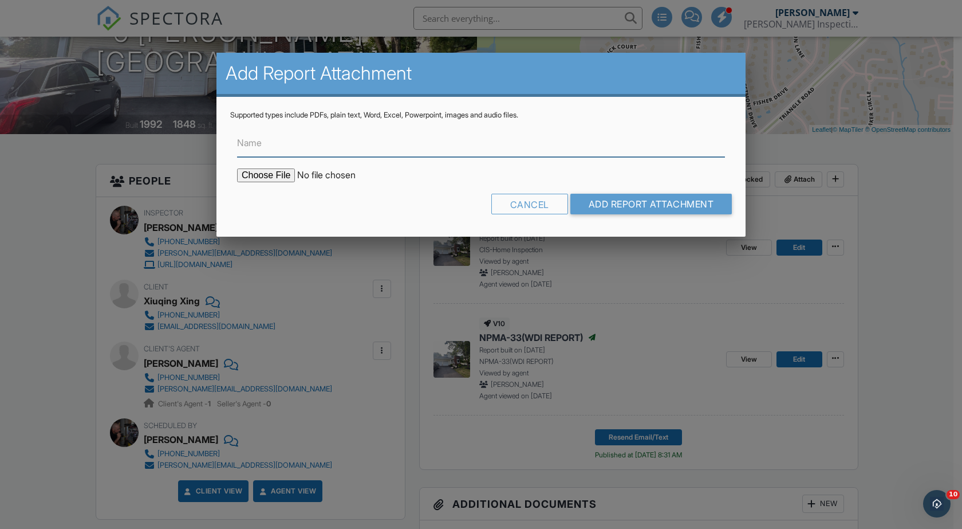
click at [299, 144] on input "Name" at bounding box center [481, 143] width 488 height 28
type input "Radon Test Results"
click at [285, 179] on input "file" at bounding box center [334, 175] width 195 height 14
type input "C:\fakepath\6 Crammer Lane Radon Report 9-29-25.pdf"
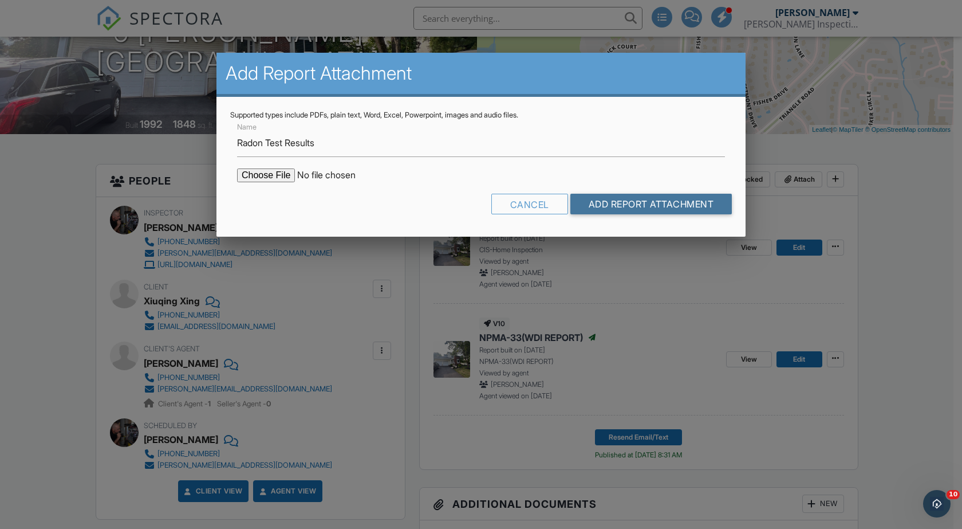
click at [673, 201] on input "Add Report Attachment" at bounding box center [652, 204] width 162 height 21
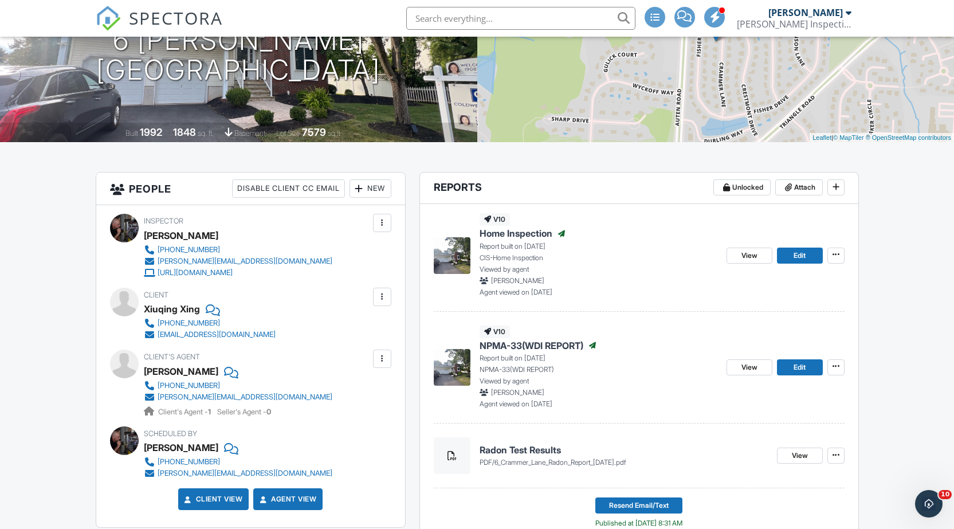
scroll to position [172, 0]
